Goal: Information Seeking & Learning: Learn about a topic

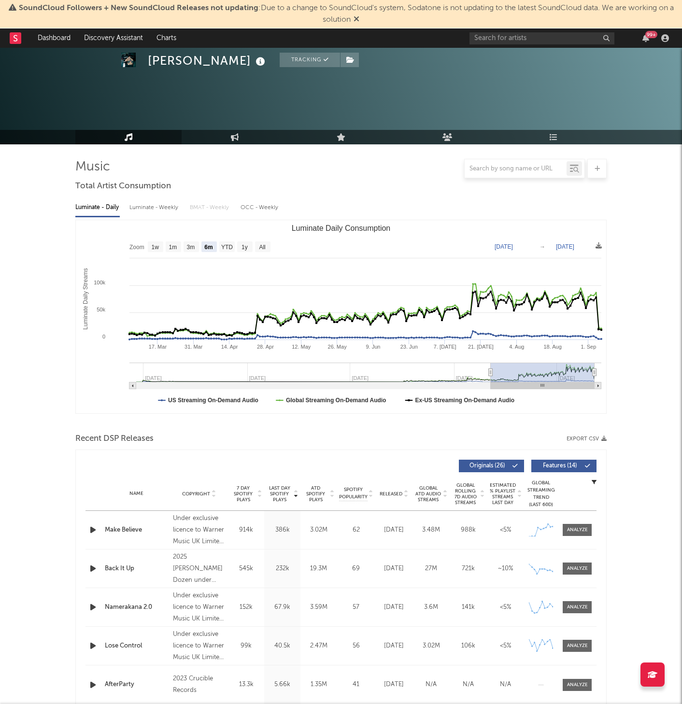
select select "6m"
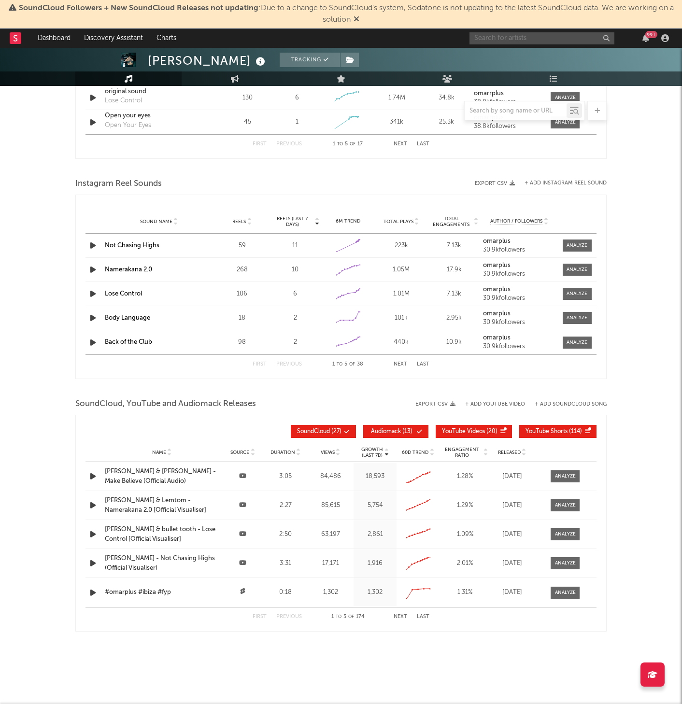
click at [551, 34] on input "text" at bounding box center [542, 38] width 145 height 12
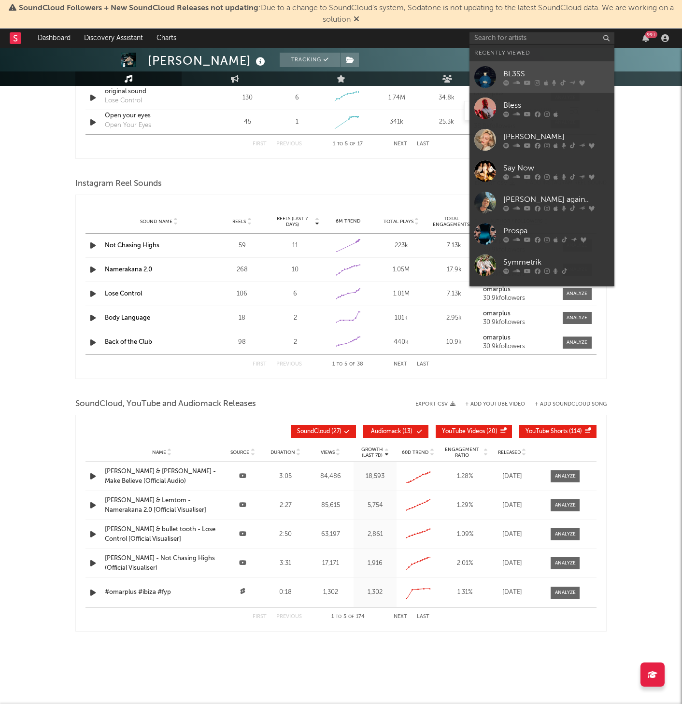
click at [541, 80] on div at bounding box center [556, 83] width 106 height 6
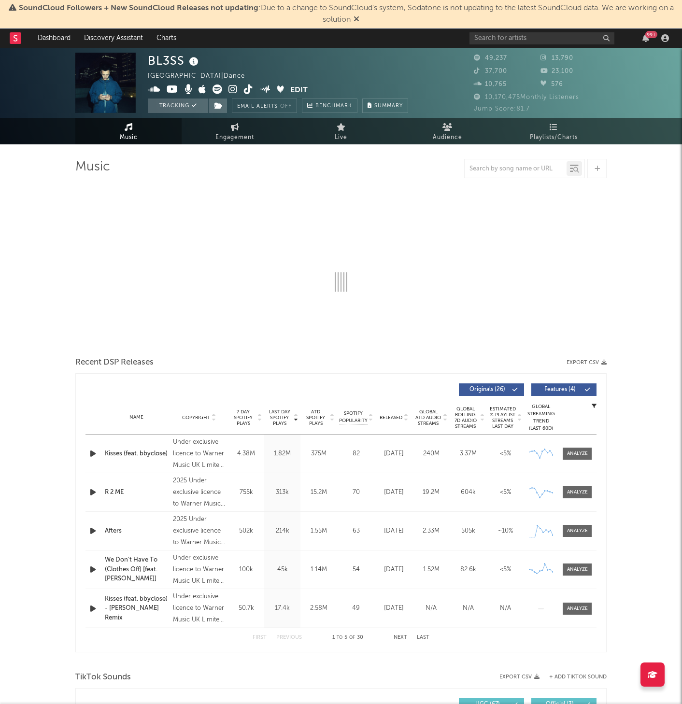
select select "6m"
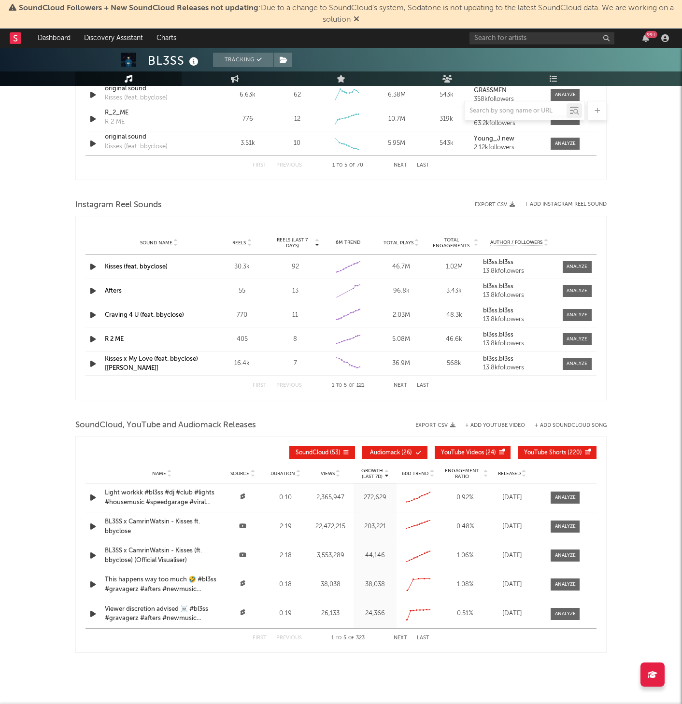
scroll to position [781, 0]
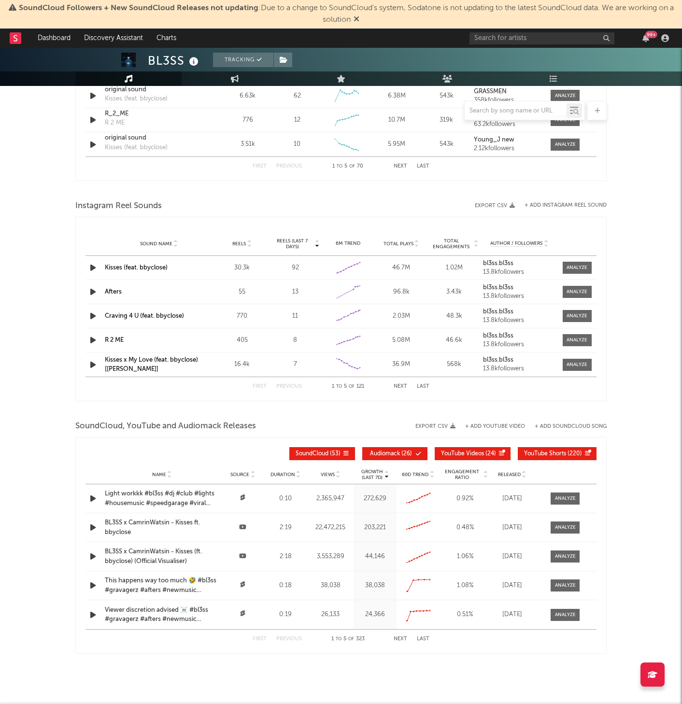
click at [409, 451] on span "Audiomack ( 26 )" at bounding box center [391, 454] width 44 height 6
click at [481, 456] on span "YouTube Videos" at bounding box center [462, 454] width 43 height 6
click at [556, 456] on span "YouTube Shorts" at bounding box center [545, 454] width 42 height 6
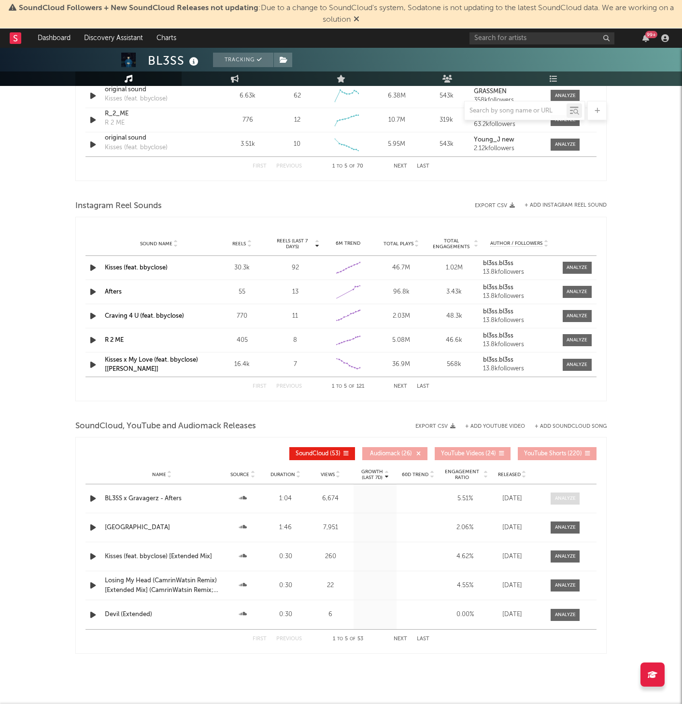
click at [567, 494] on span at bounding box center [565, 499] width 29 height 12
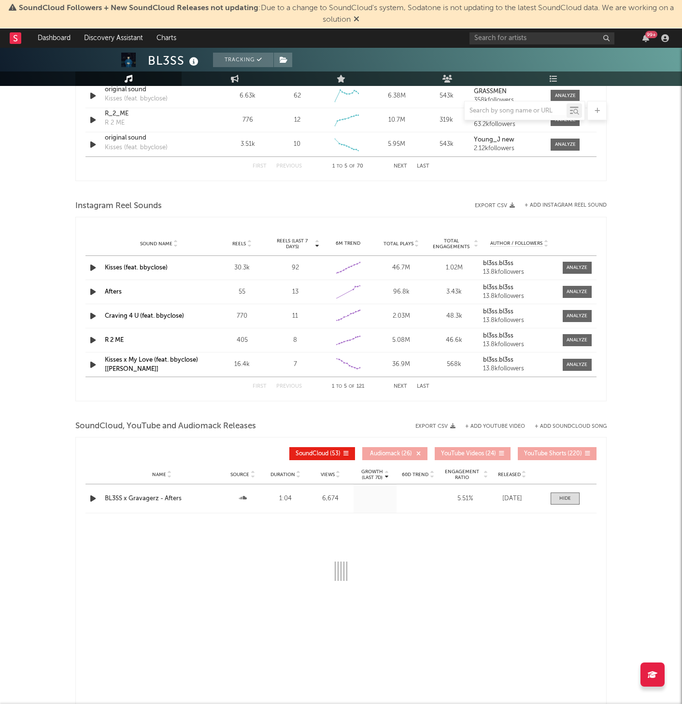
select select "All"
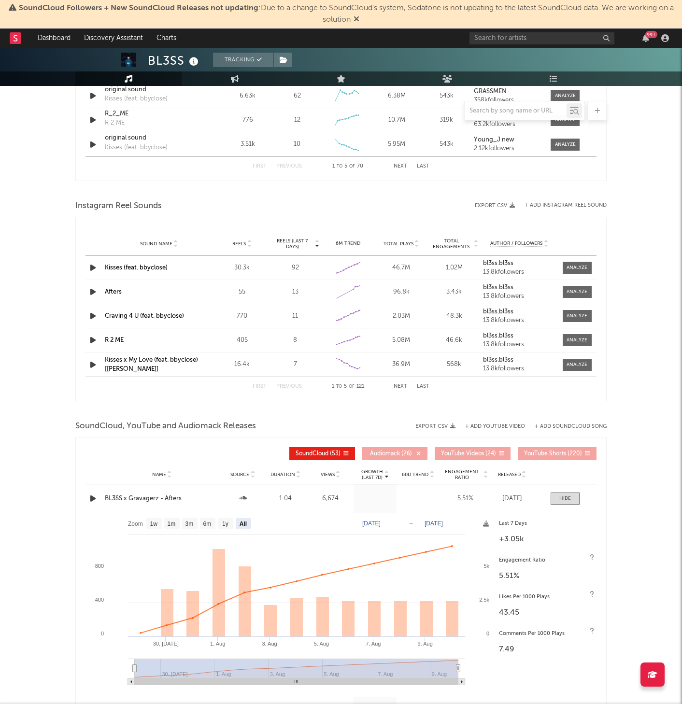
click at [482, 526] on rect at bounding box center [290, 603] width 409 height 179
click at [484, 524] on icon at bounding box center [486, 524] width 6 height 6
click at [485, 525] on icon at bounding box center [486, 524] width 6 height 6
click at [451, 534] on span "Download as CSV" at bounding box center [438, 536] width 97 height 16
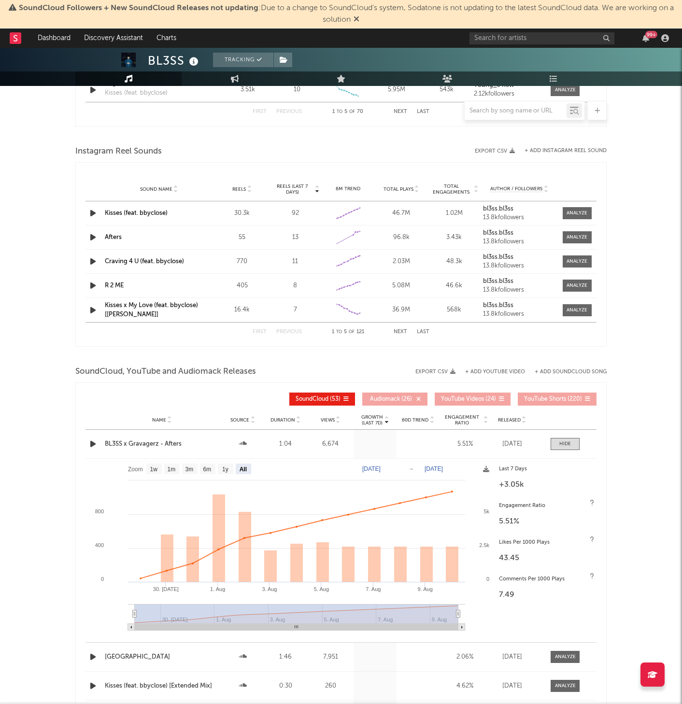
scroll to position [864, 0]
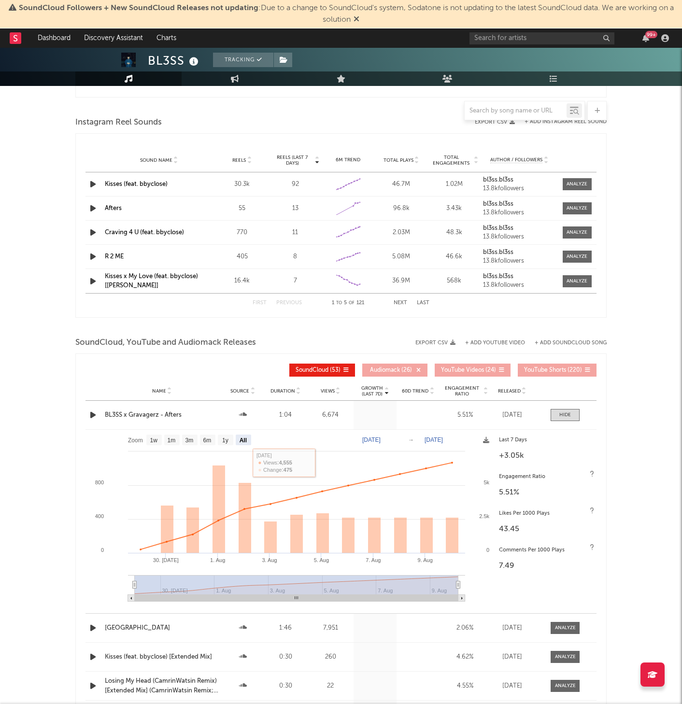
click at [147, 415] on div "BL3SS x Gravagerz - Afters" at bounding box center [162, 416] width 114 height 10
